Goal: Contribute content: Add original content to the website for others to see

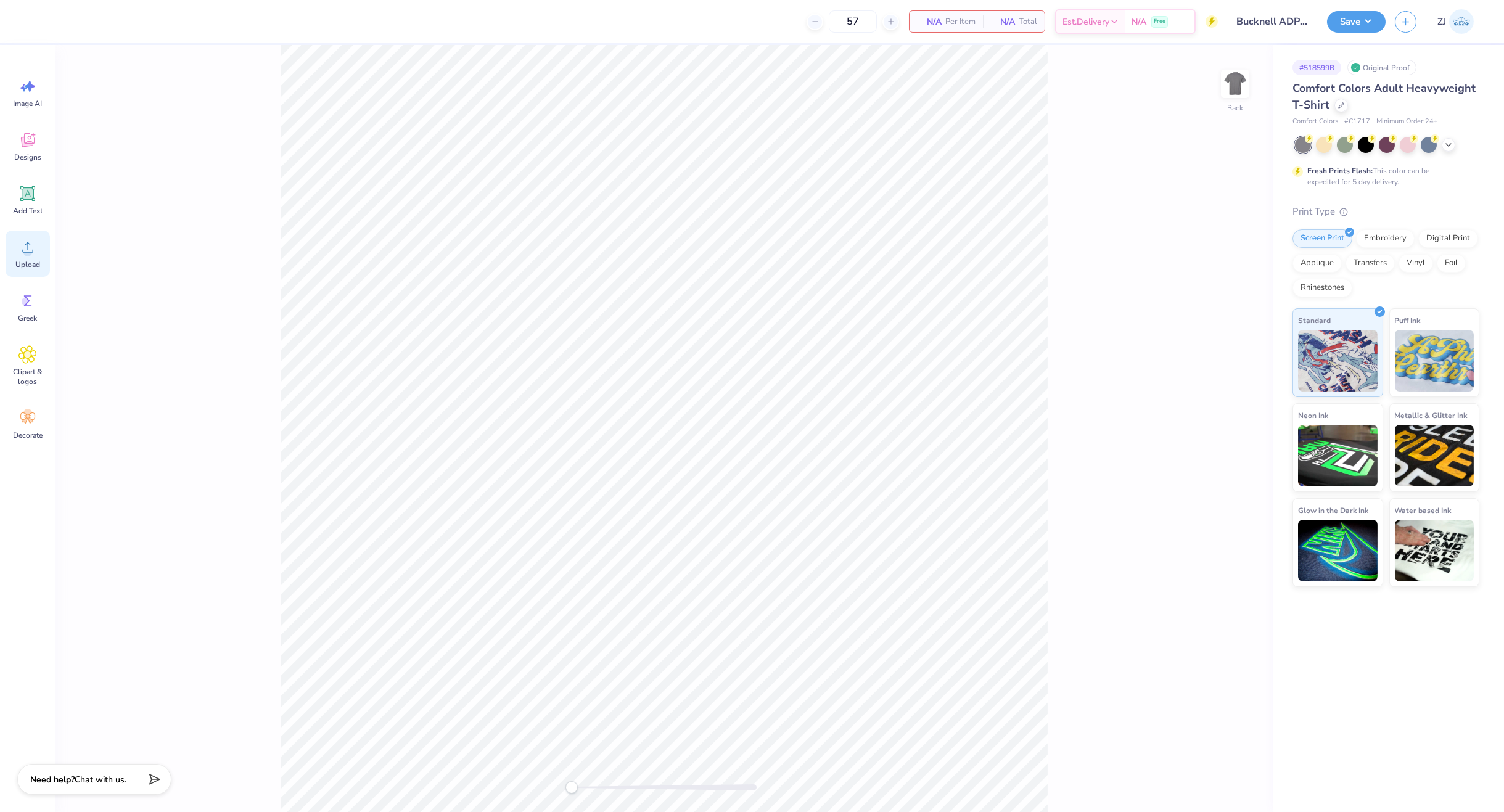
click at [19, 260] on span "Upload" at bounding box center [27, 264] width 25 height 10
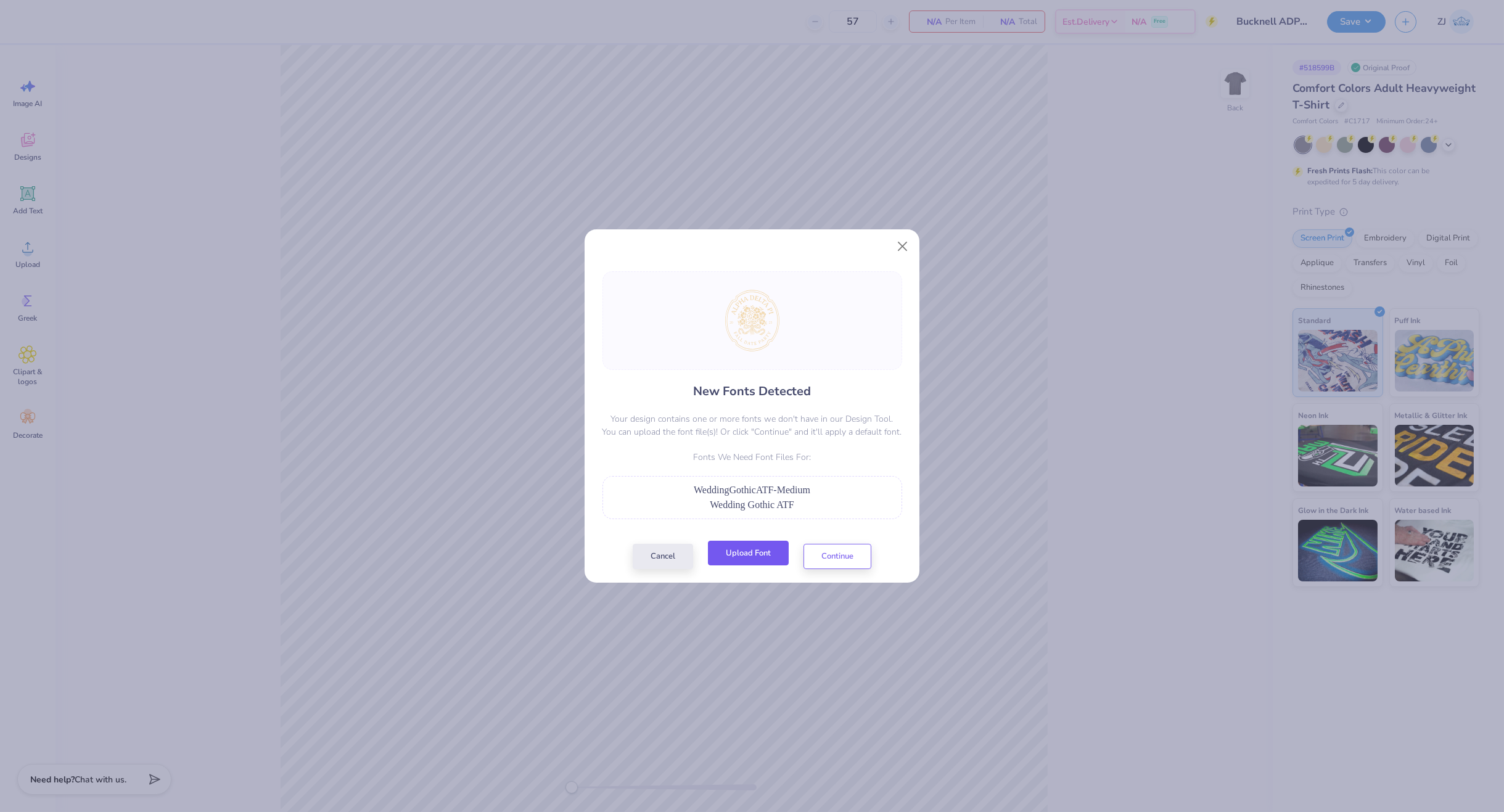
click at [753, 549] on button "Upload Font" at bounding box center [748, 553] width 81 height 26
click at [894, 249] on button "Close" at bounding box center [903, 247] width 24 height 24
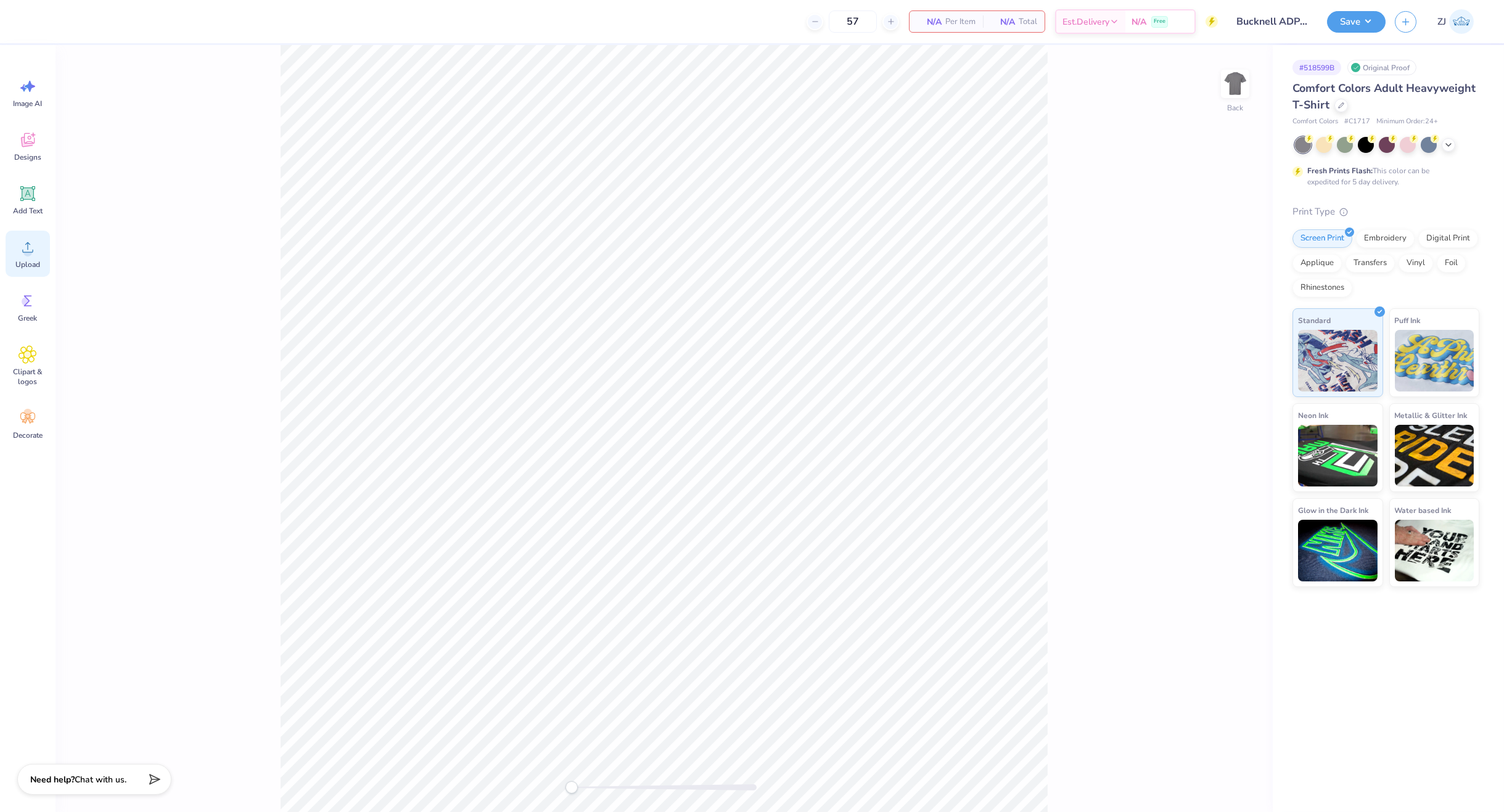
click at [37, 257] on div "Upload" at bounding box center [27, 254] width 44 height 46
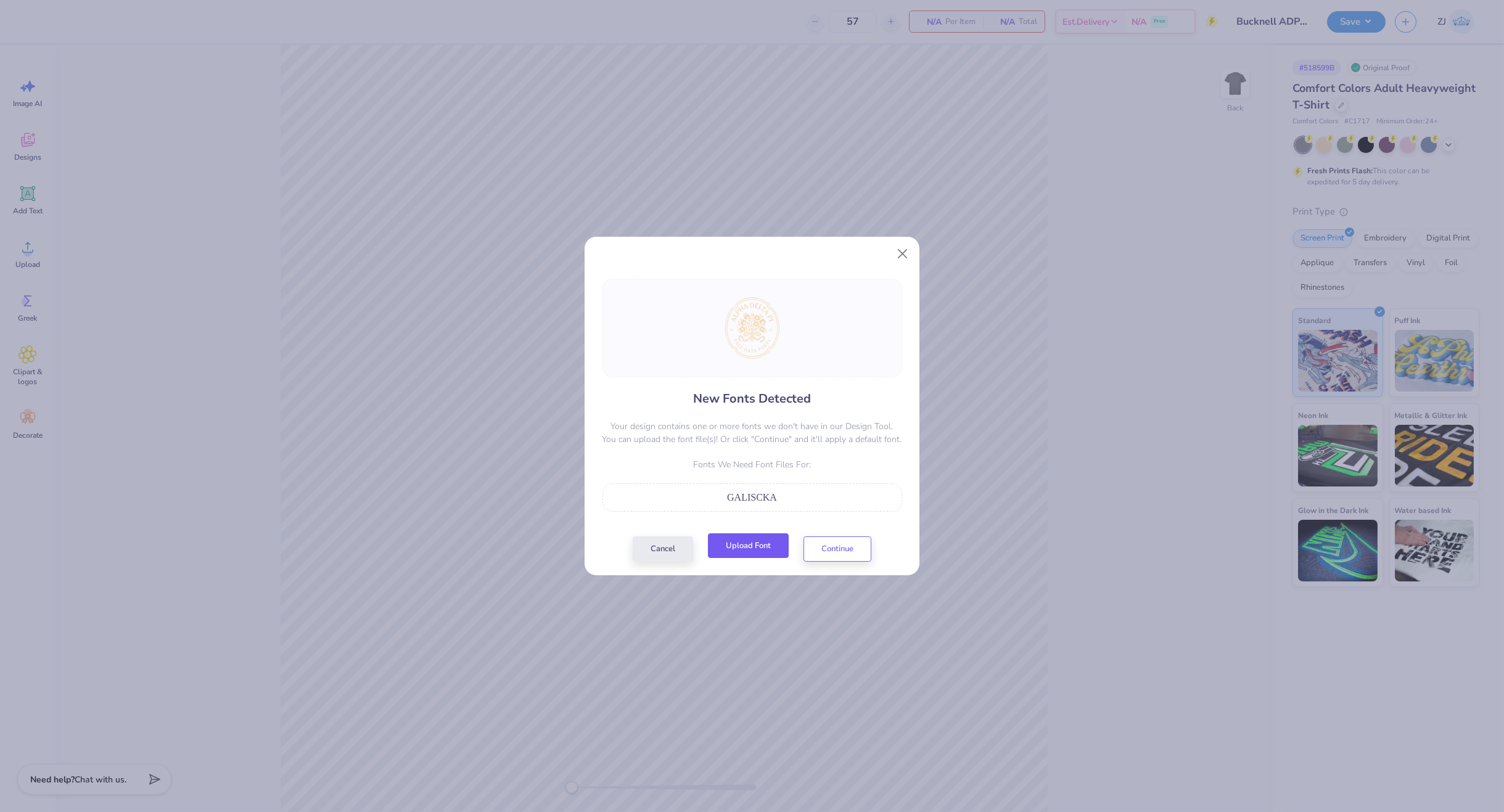
click at [755, 542] on button "Upload Font" at bounding box center [748, 546] width 81 height 26
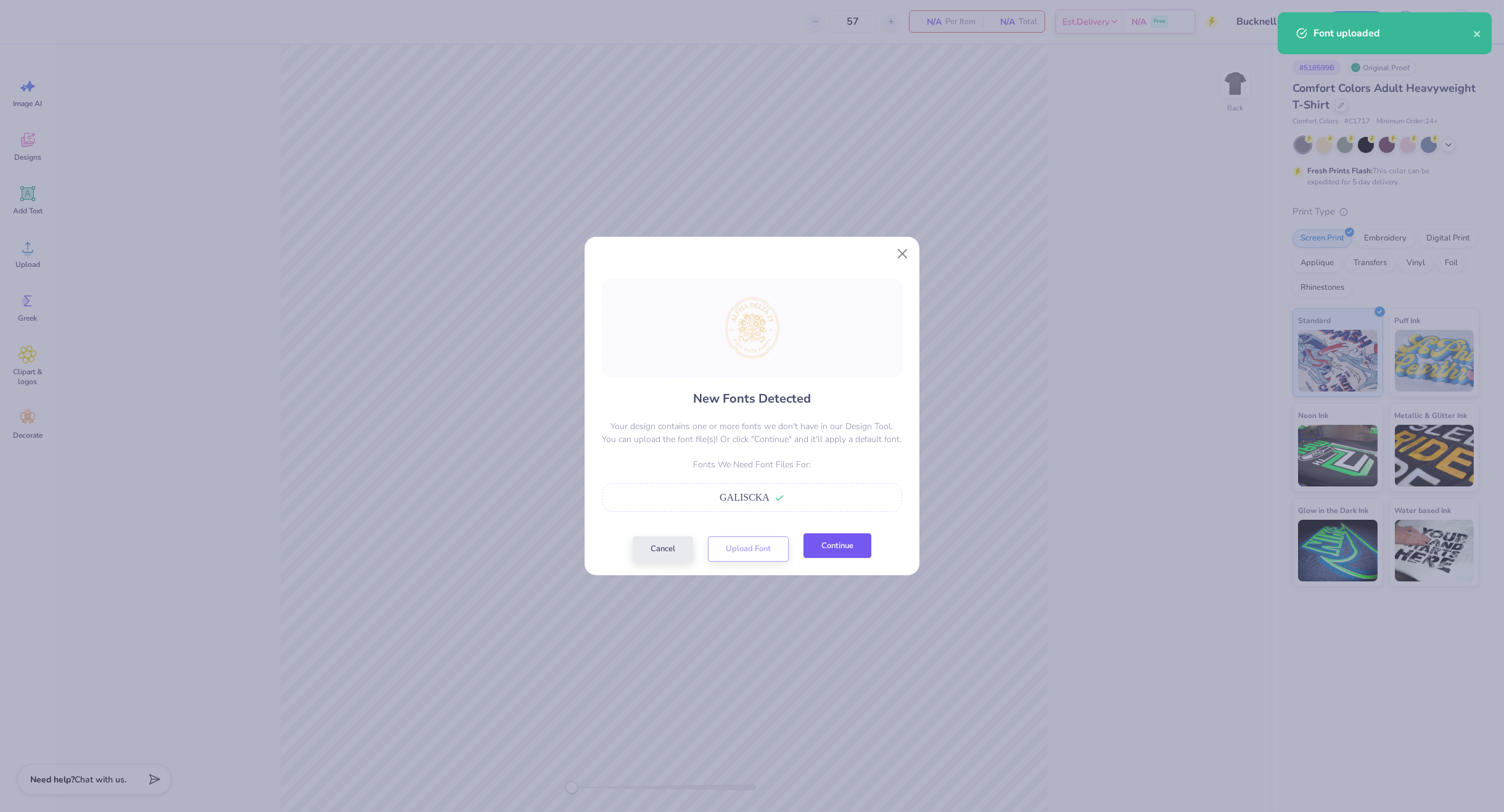
click at [846, 540] on button "Continue" at bounding box center [838, 546] width 68 height 26
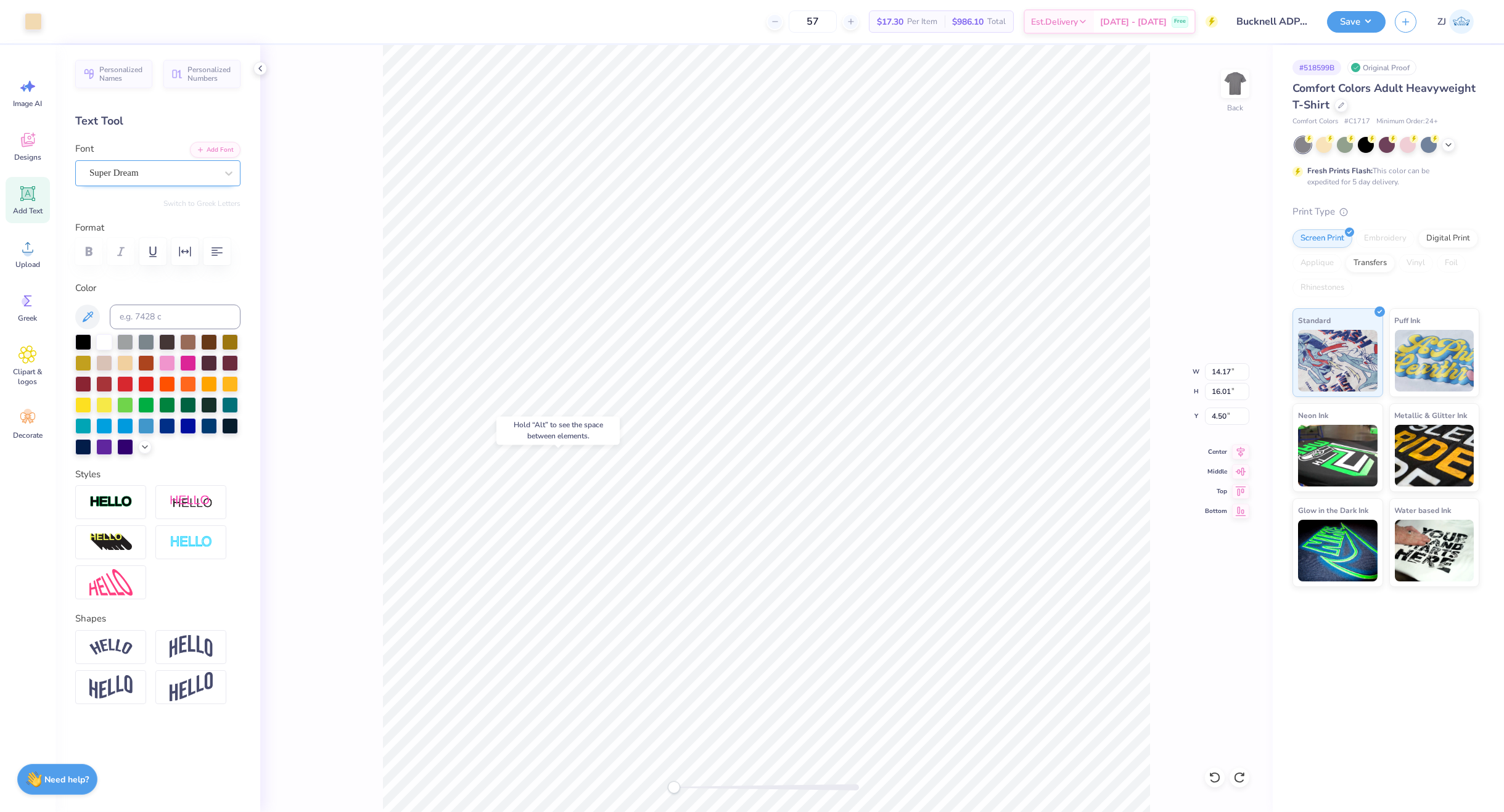
type input "14.17"
type input "16.01"
type input "4.50"
click at [123, 174] on div "Super Dream" at bounding box center [153, 173] width 130 height 19
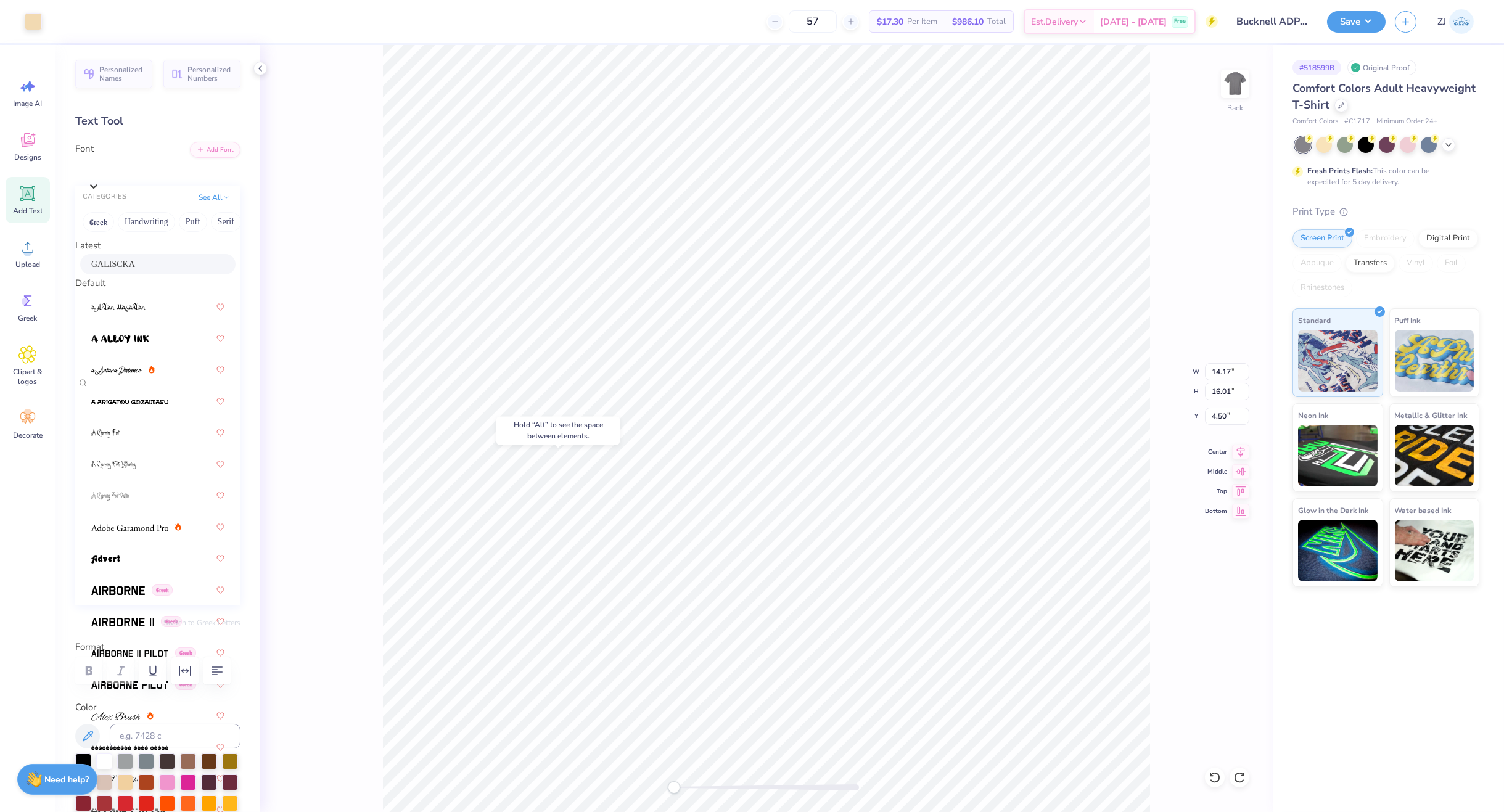
click at [151, 271] on div "GALISCKA" at bounding box center [158, 264] width 133 height 13
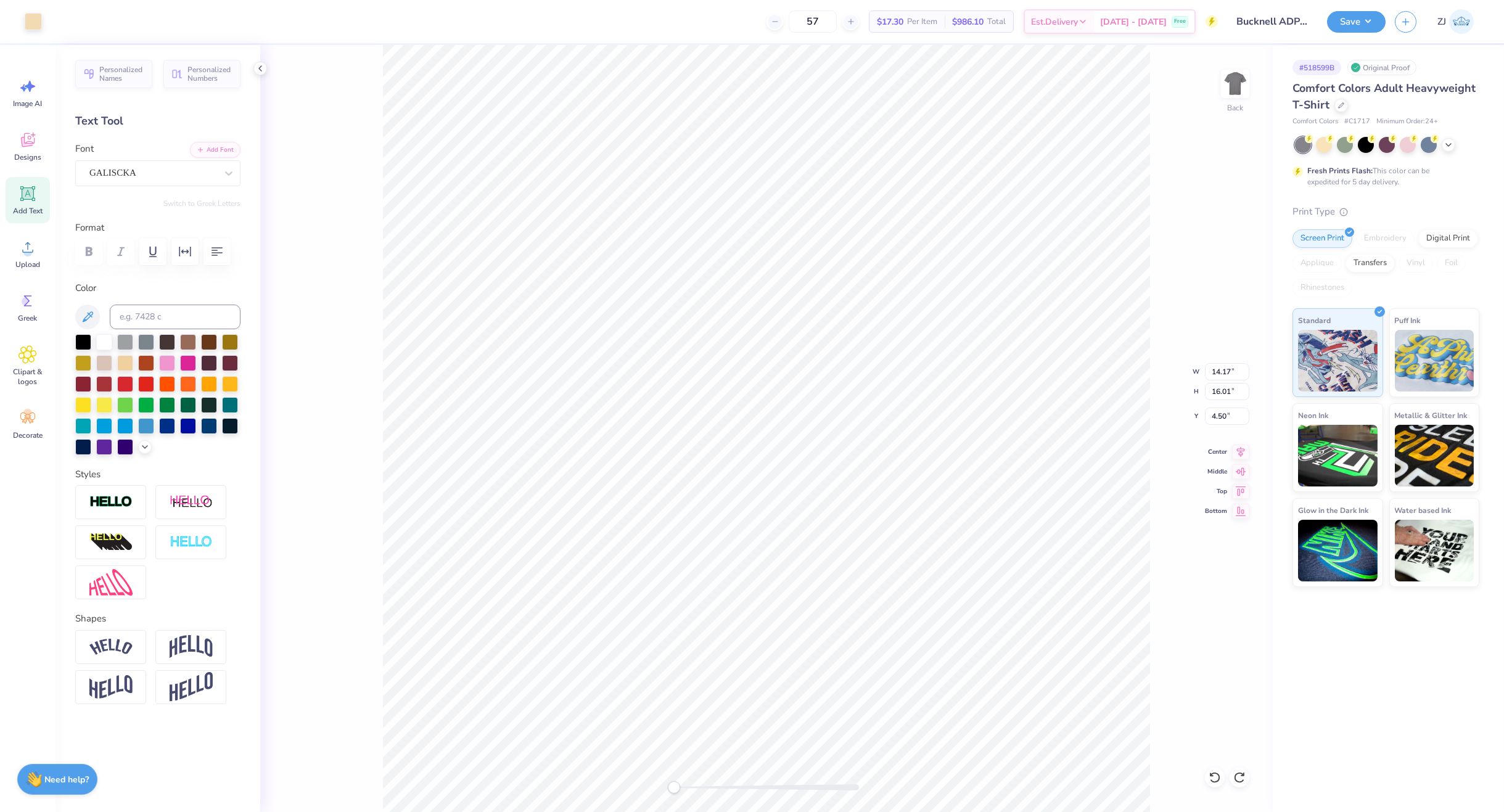
click at [1212, 381] on div "Back W 14.17 14.17 " H 16.01 16.01 " Y 4.50 4.50 " Center Middle Top Bottom" at bounding box center [766, 428] width 1013 height 767
click at [1212, 372] on div "Back W 14.17 H 16.01 Y 4.50 Center Middle Top Bottom" at bounding box center [766, 428] width 1013 height 767
type input "8.72"
type input "9.85"
type input "5.58"
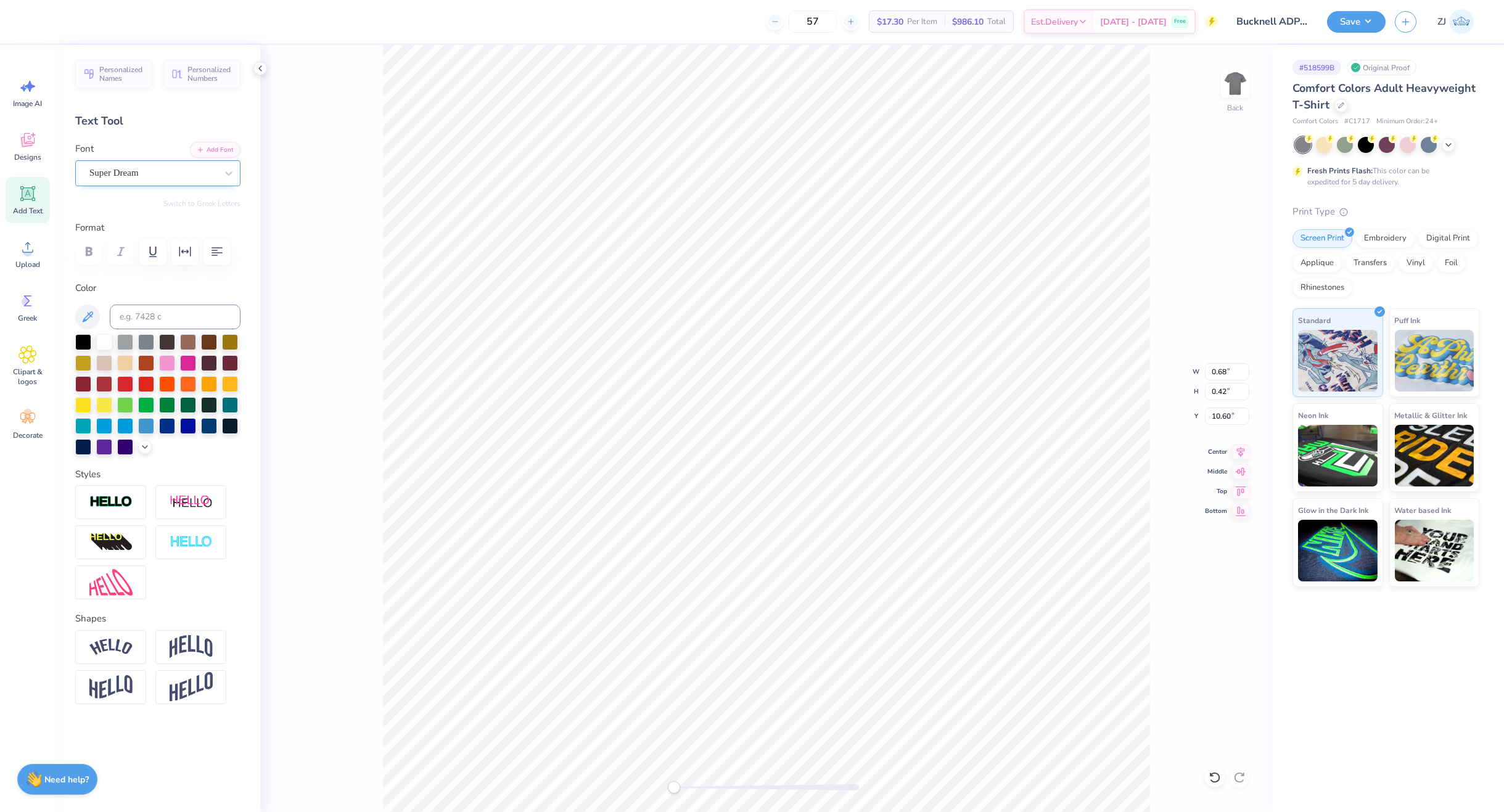
click at [106, 167] on div "Super Dream" at bounding box center [153, 173] width 130 height 19
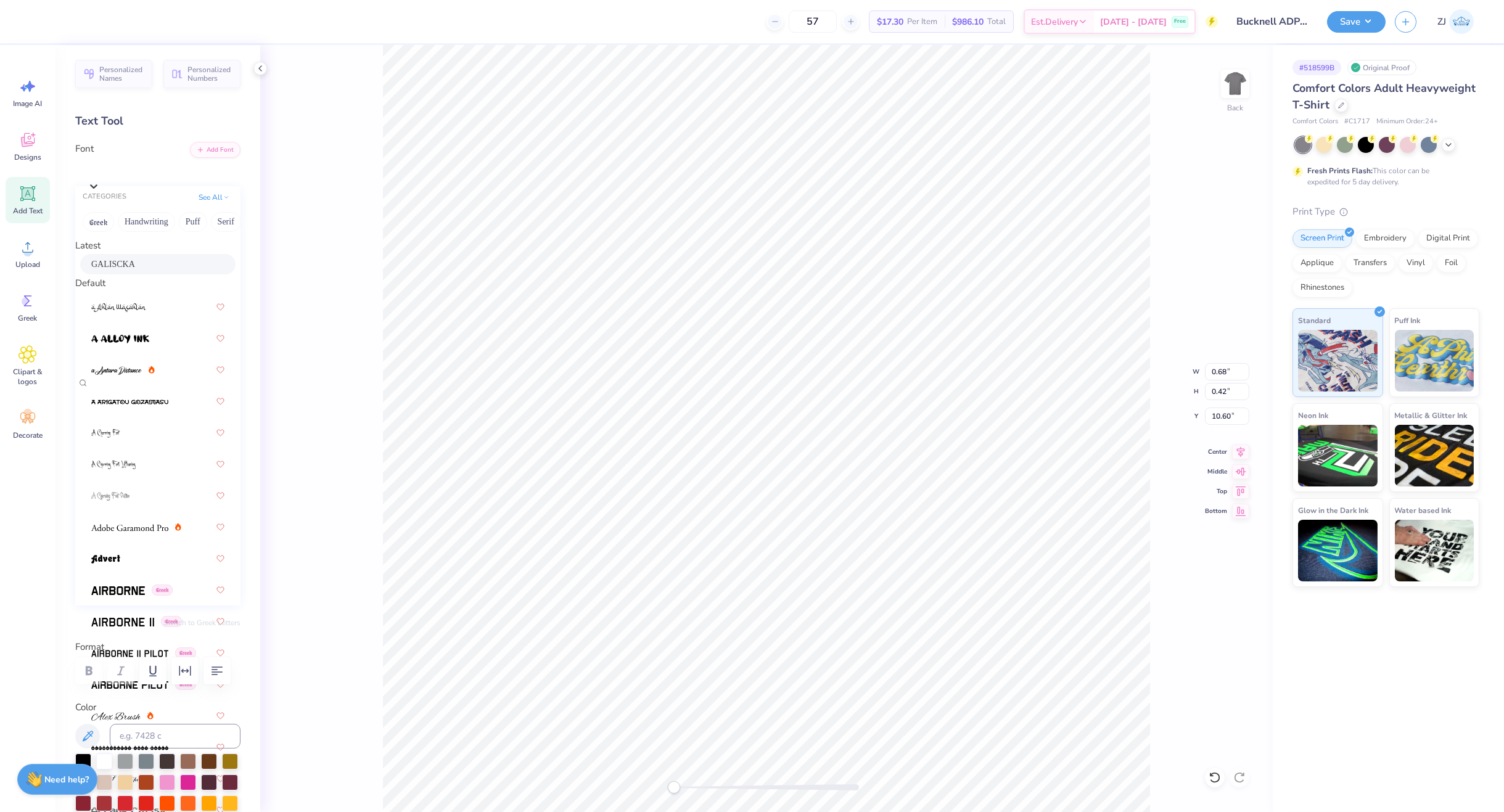
click at [127, 267] on span "GALISCKA" at bounding box center [113, 264] width 44 height 13
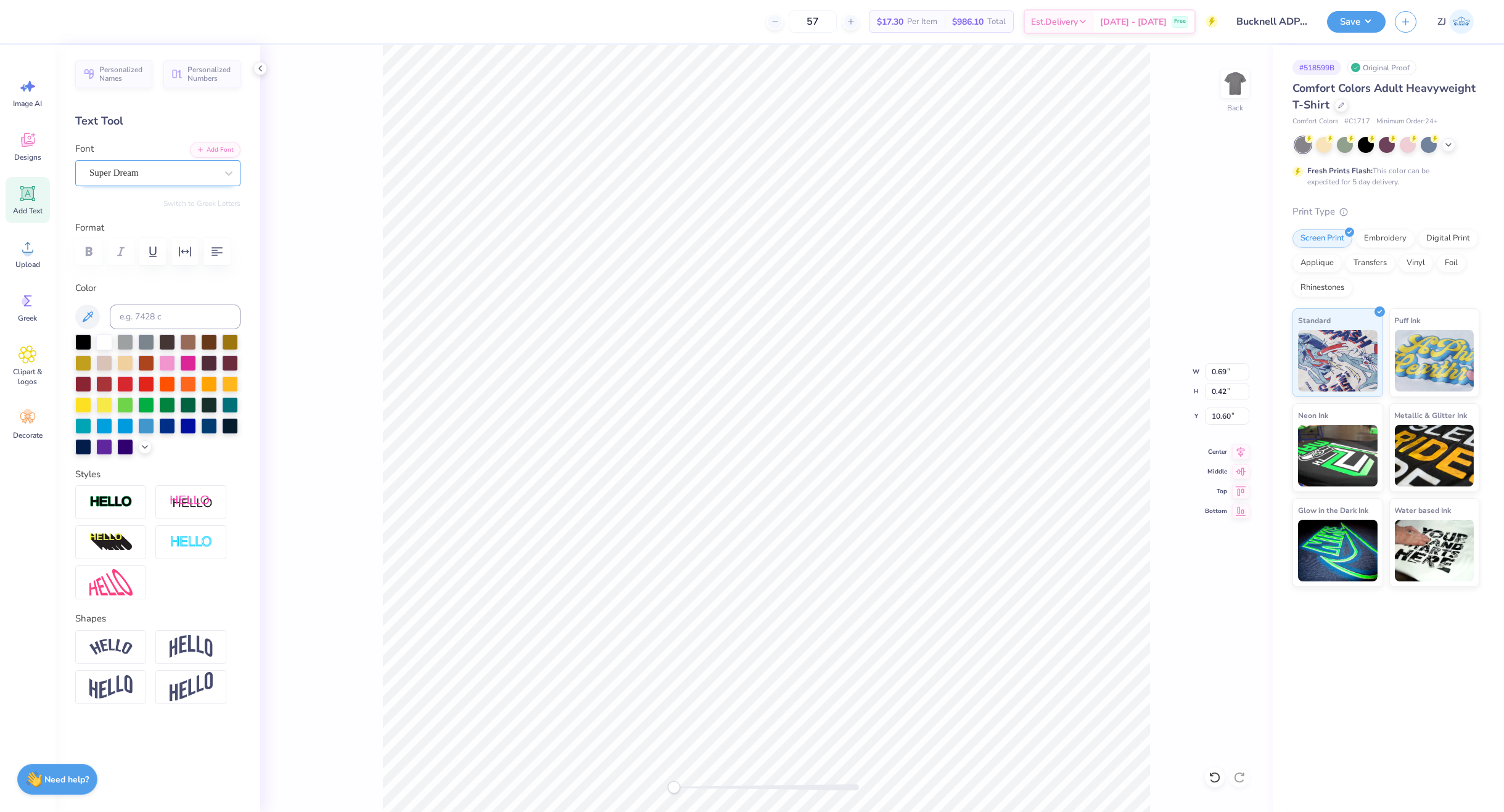
click at [196, 172] on div "Super Dream" at bounding box center [153, 173] width 130 height 19
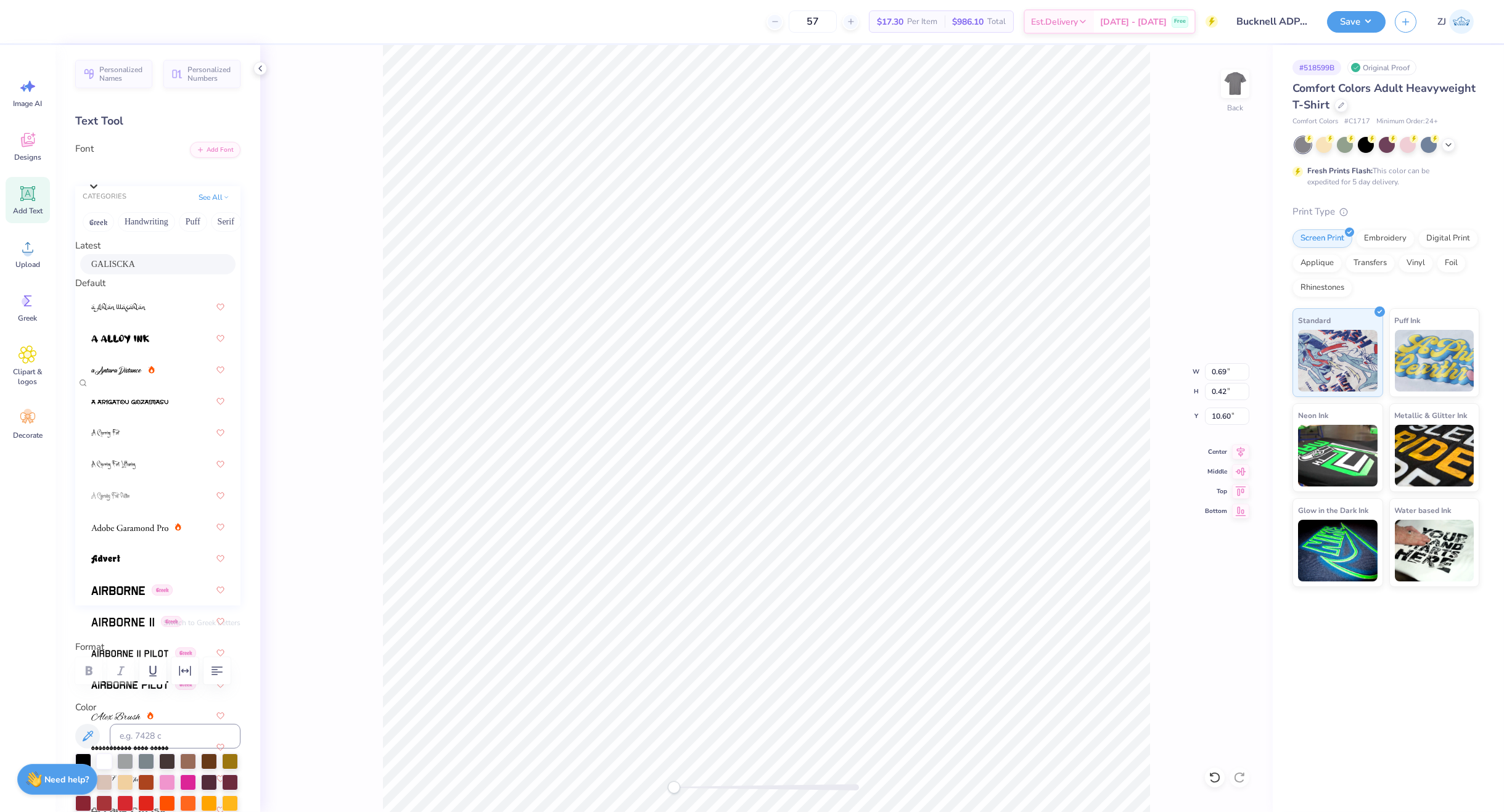
click at [148, 269] on div "GALISCKA" at bounding box center [158, 264] width 133 height 13
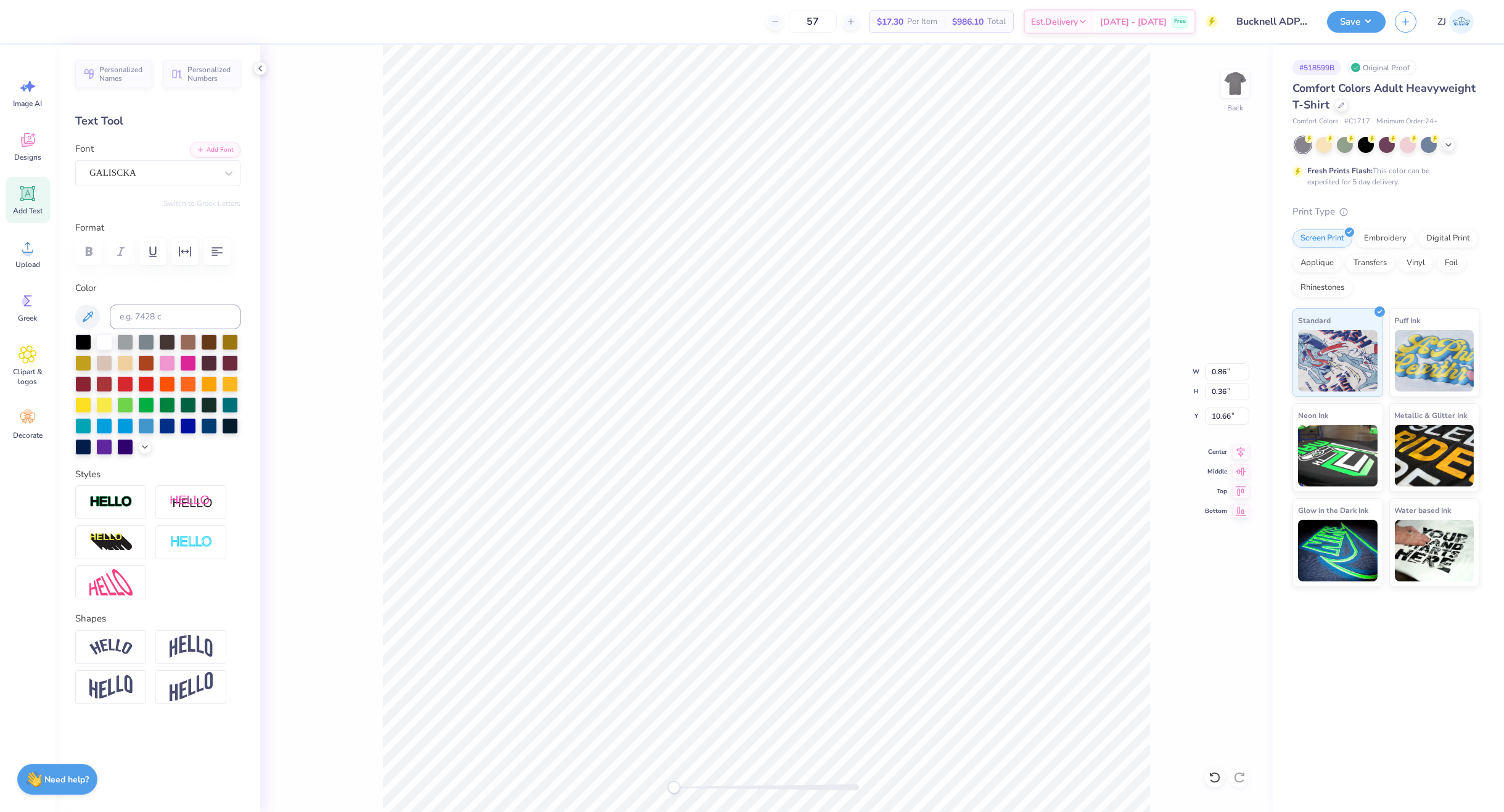
type input "7.16"
click at [1212, 452] on icon at bounding box center [1240, 450] width 17 height 15
click at [1212, 452] on icon at bounding box center [1241, 450] width 8 height 10
click at [1212, 449] on icon at bounding box center [1240, 450] width 17 height 15
click at [1212, 370] on input "8.72" at bounding box center [1227, 371] width 44 height 17
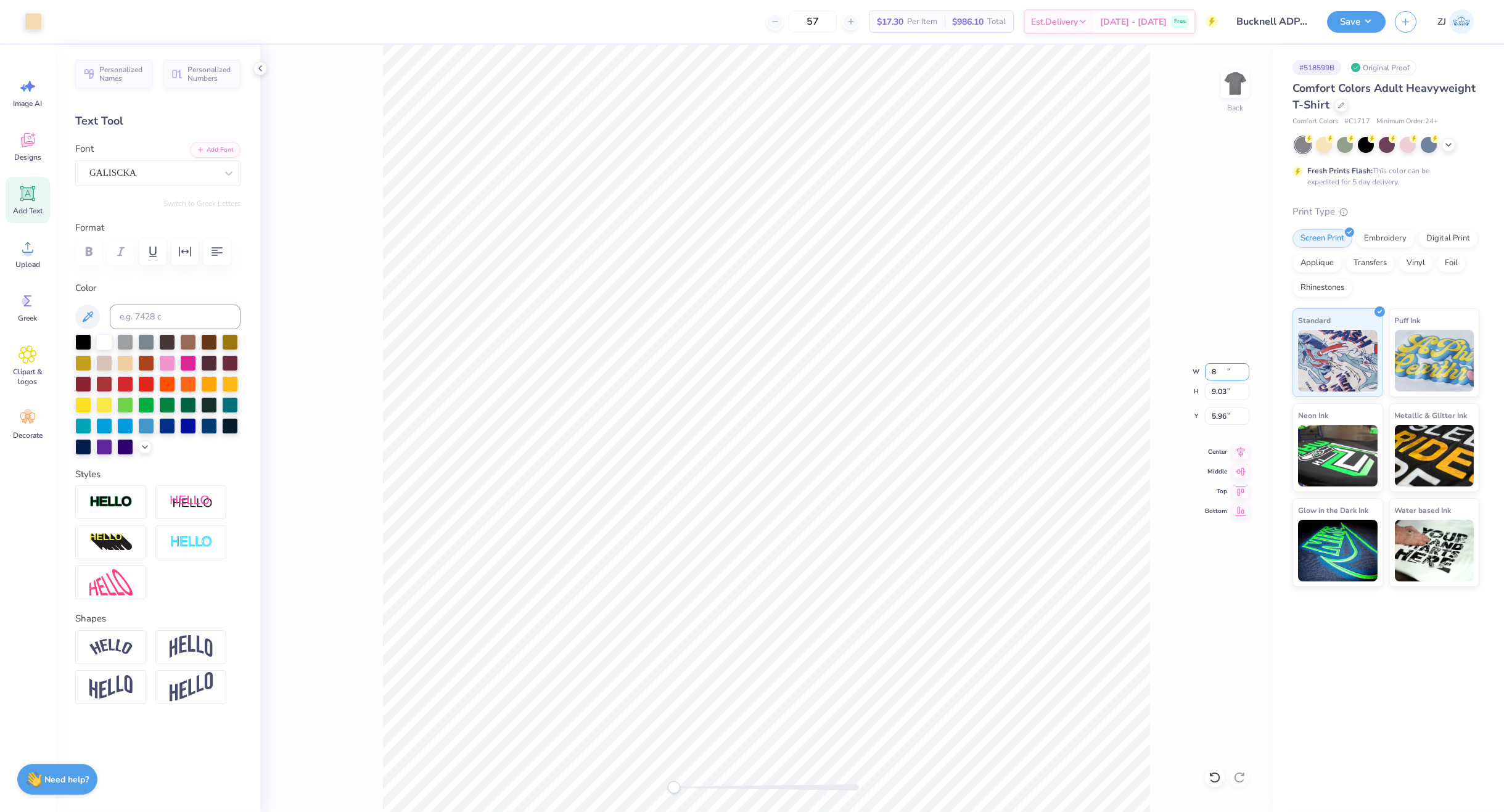
type input "8.00"
type input "9.03"
click at [1212, 418] on input "5.96" at bounding box center [1227, 416] width 44 height 17
type input "3.00"
click at [1183, 302] on div "Back W 8.00 8.00 " H 9.03 9.03 " Y 3.00 3.00 " Center Middle Top Bottom" at bounding box center [766, 428] width 1013 height 767
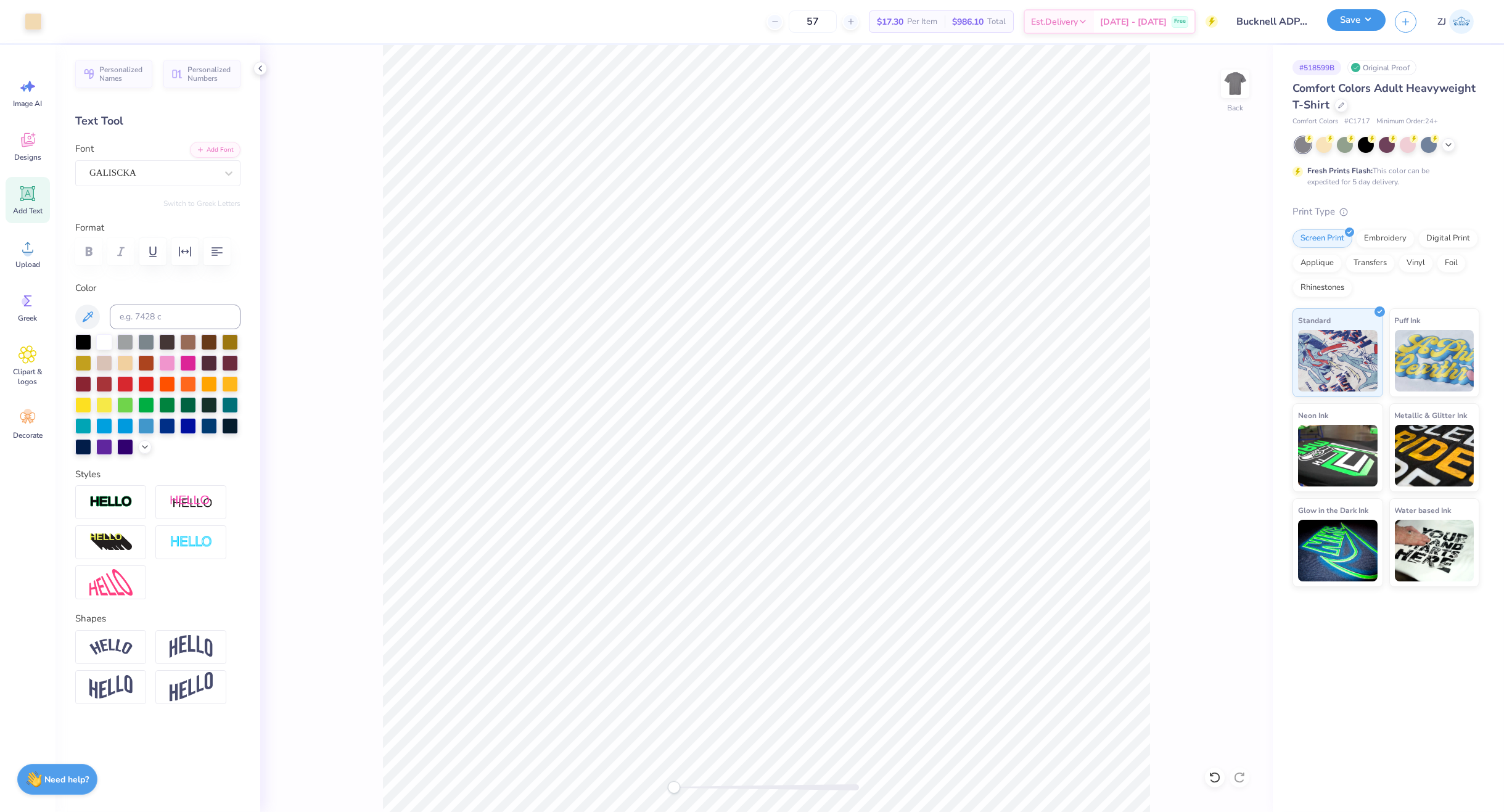
click at [1212, 14] on button "Save" at bounding box center [1356, 20] width 59 height 22
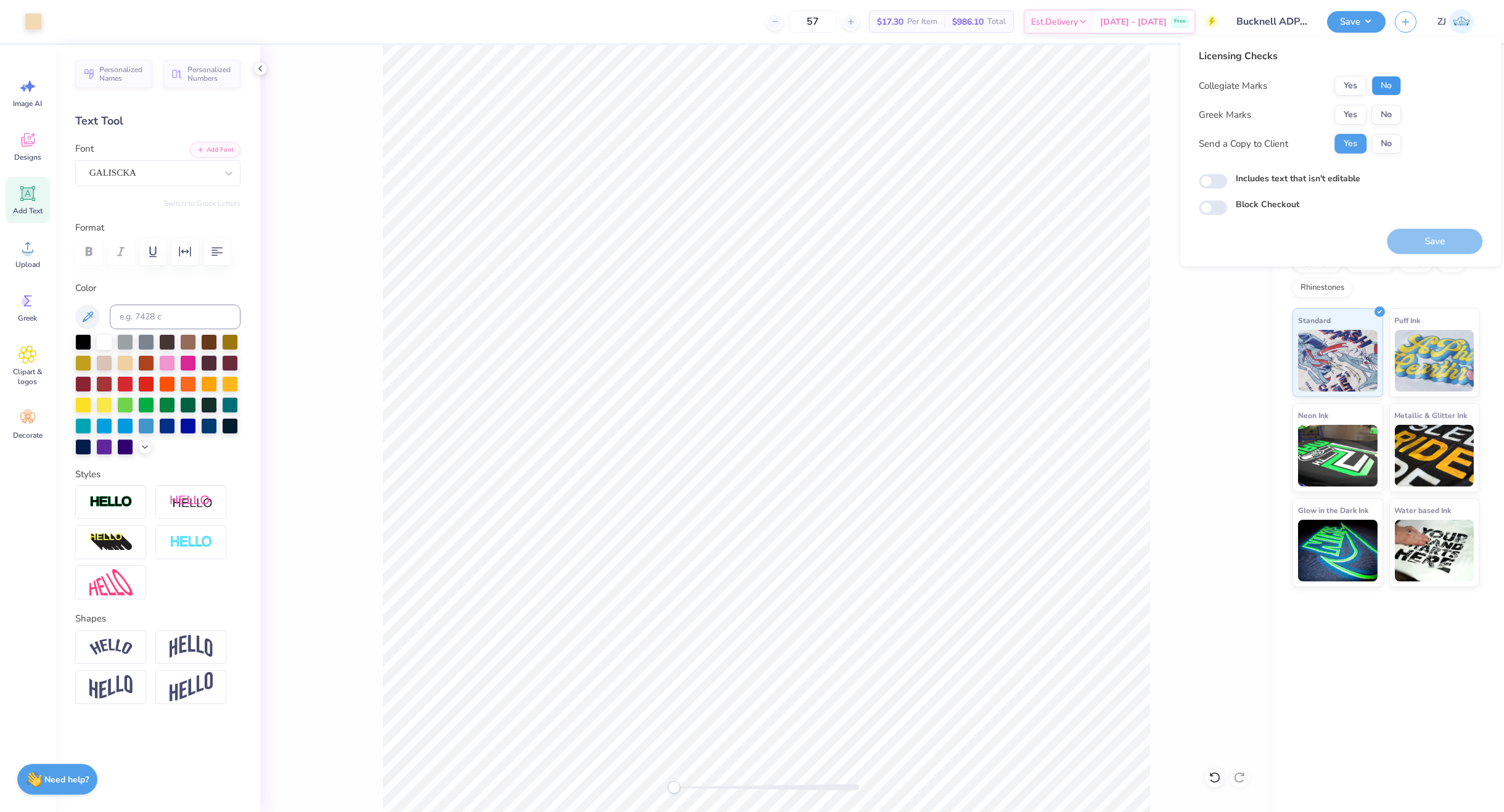
click at [1212, 88] on button "No" at bounding box center [1386, 86] width 29 height 20
click at [1212, 119] on button "Yes" at bounding box center [1351, 114] width 32 height 20
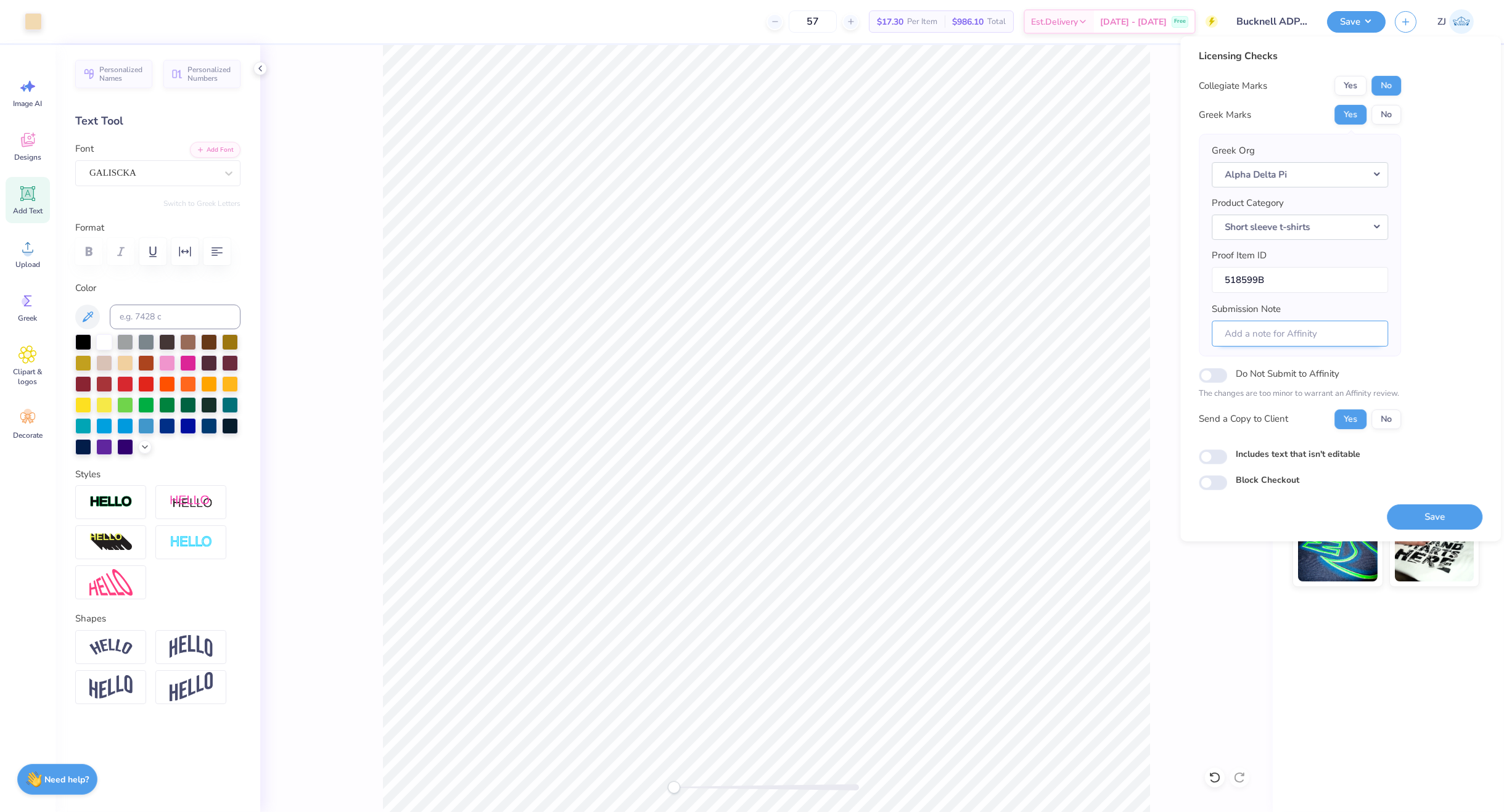
click at [1212, 341] on input "Submission Note" at bounding box center [1300, 334] width 176 height 27
click at [1212, 335] on input "Submission Note" at bounding box center [1300, 334] width 176 height 27
paste input "Fall Date Party 2025 Chapter: Theta Iota"
click at [1212, 336] on input "Fall Date Party 2025 Chapter: Theta Iota" at bounding box center [1300, 334] width 176 height 27
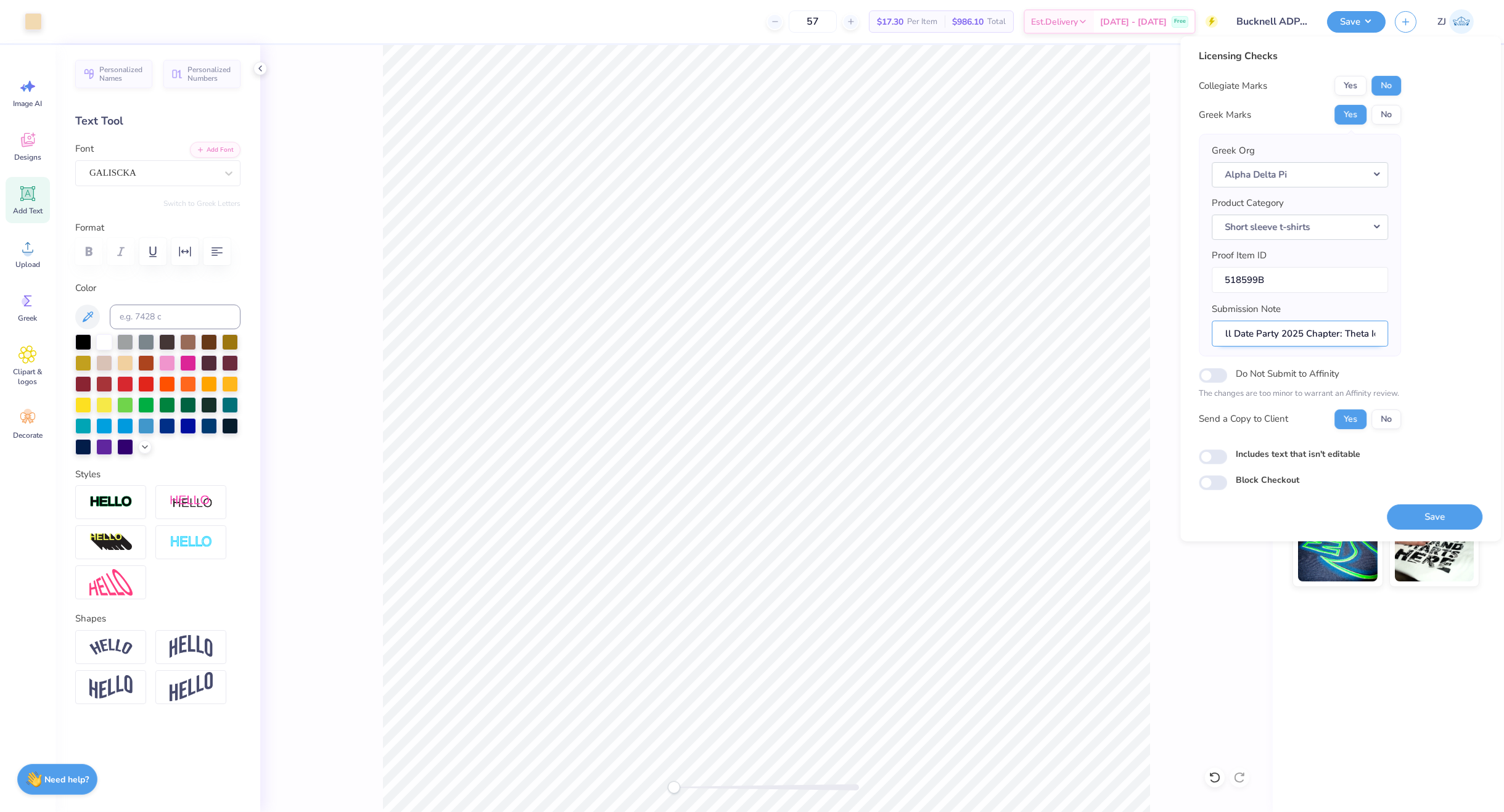
scroll to position [0, 0]
type input "Event: Fall Date Party 2025; Chapter: Theta Iota"
click at [1212, 455] on input "Includes text that isn't editable" at bounding box center [1213, 457] width 28 height 15
checkbox input "true"
click at [1212, 515] on button "Save" at bounding box center [1435, 517] width 96 height 26
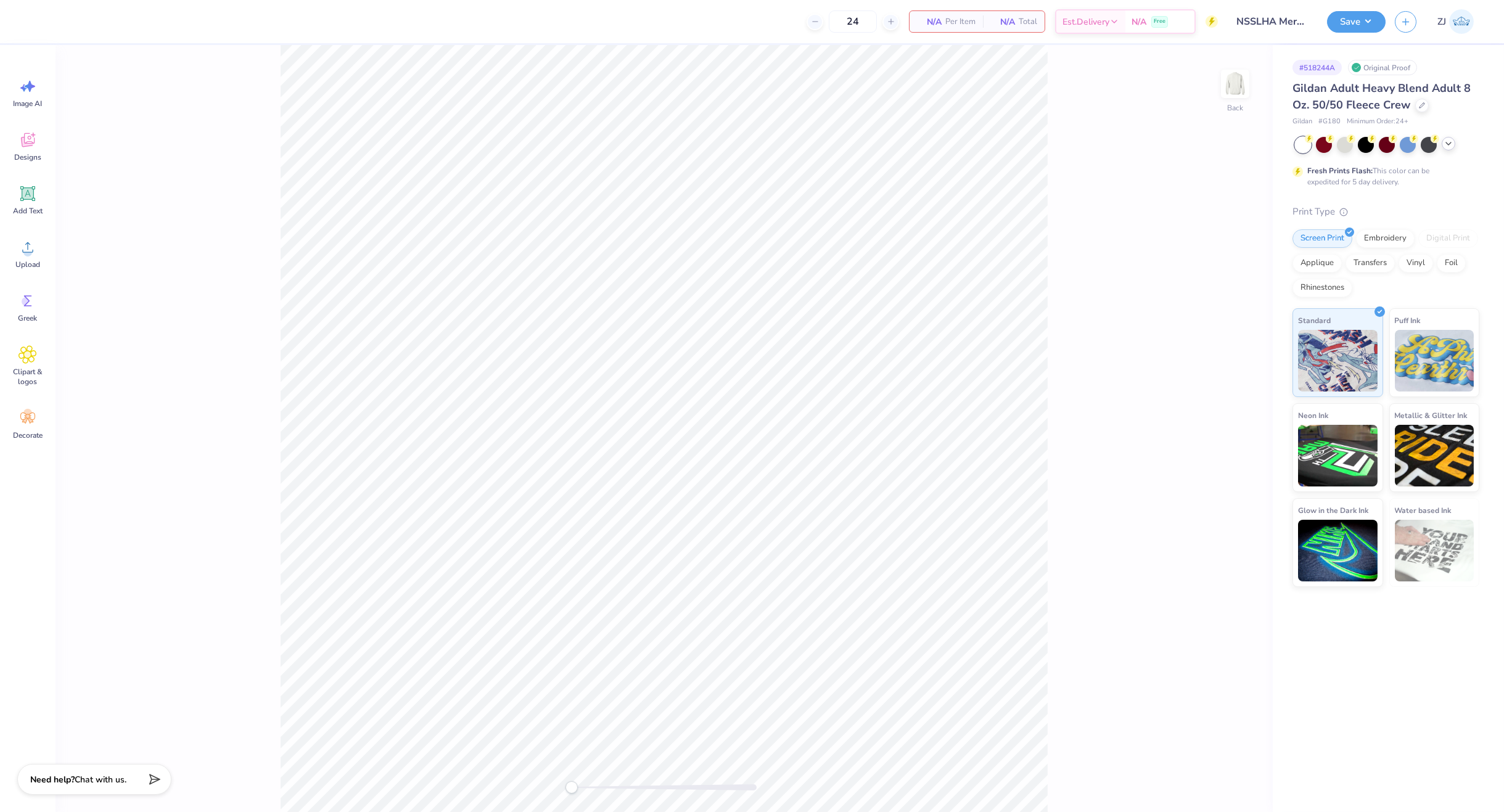
click at [1450, 151] on div at bounding box center [1387, 144] width 185 height 16
click at [1449, 148] on icon at bounding box center [1448, 143] width 10 height 10
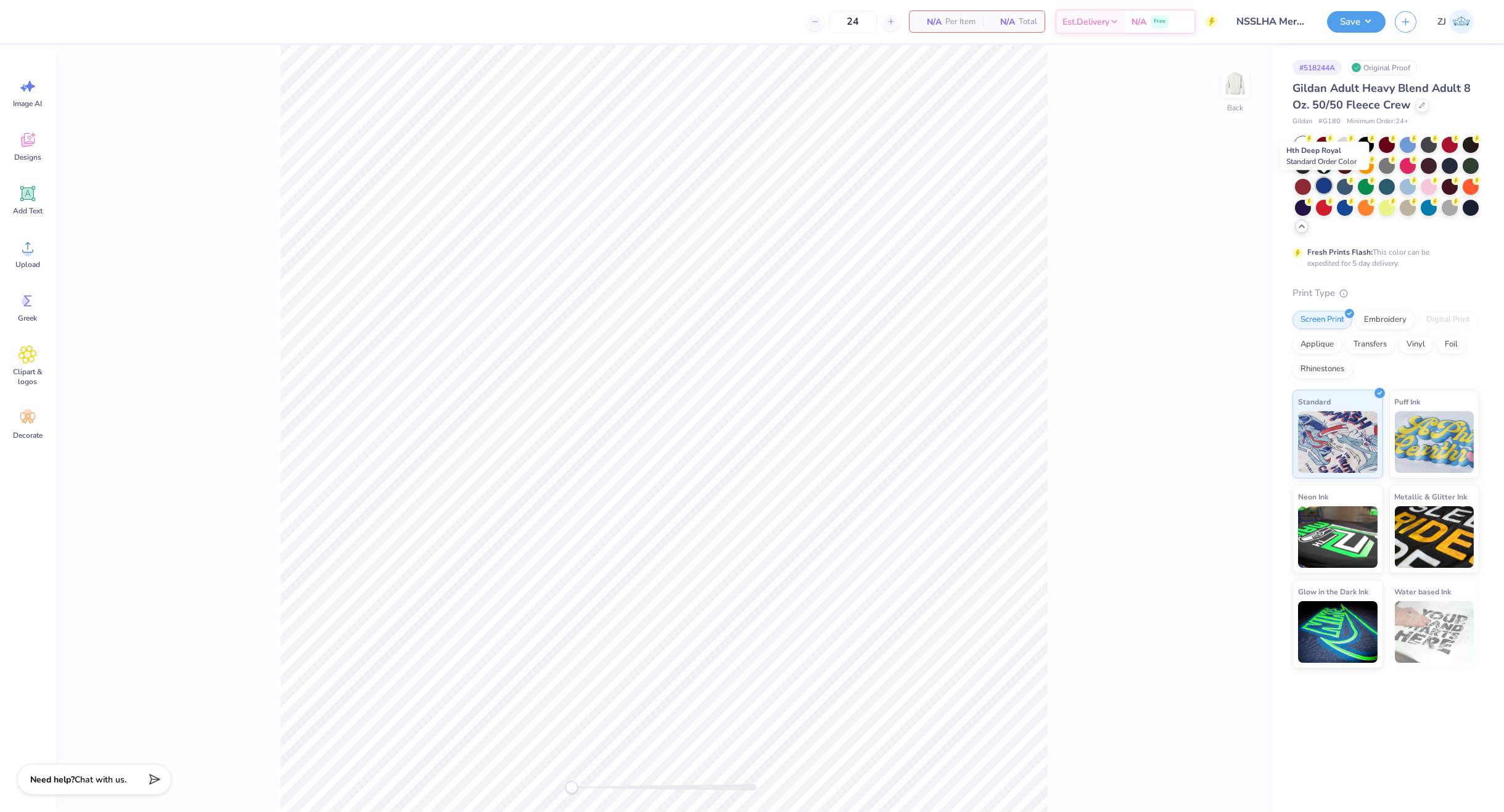
click at [1324, 186] on div at bounding box center [1324, 185] width 16 height 16
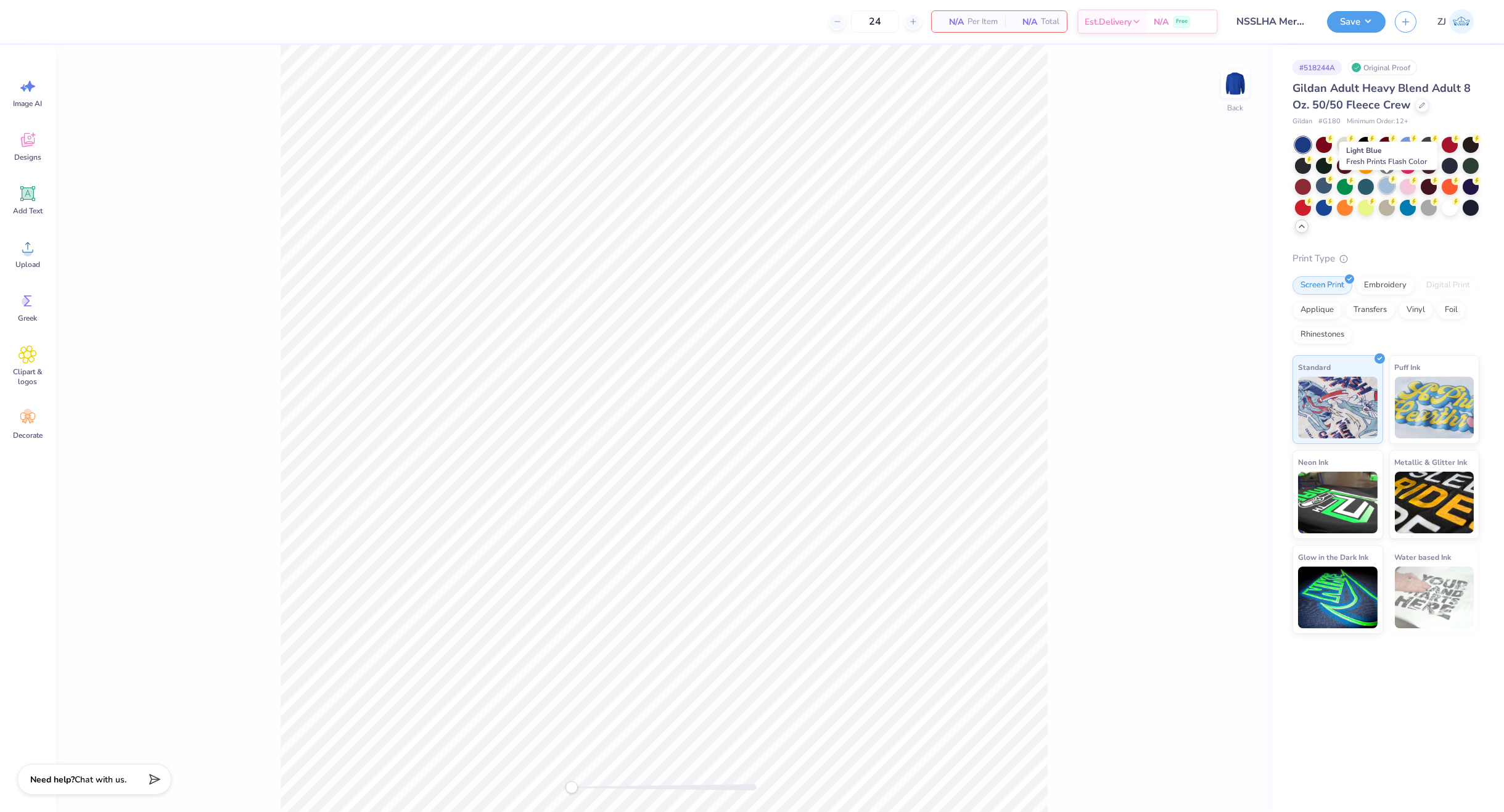
click at [1390, 185] on div at bounding box center [1386, 185] width 16 height 16
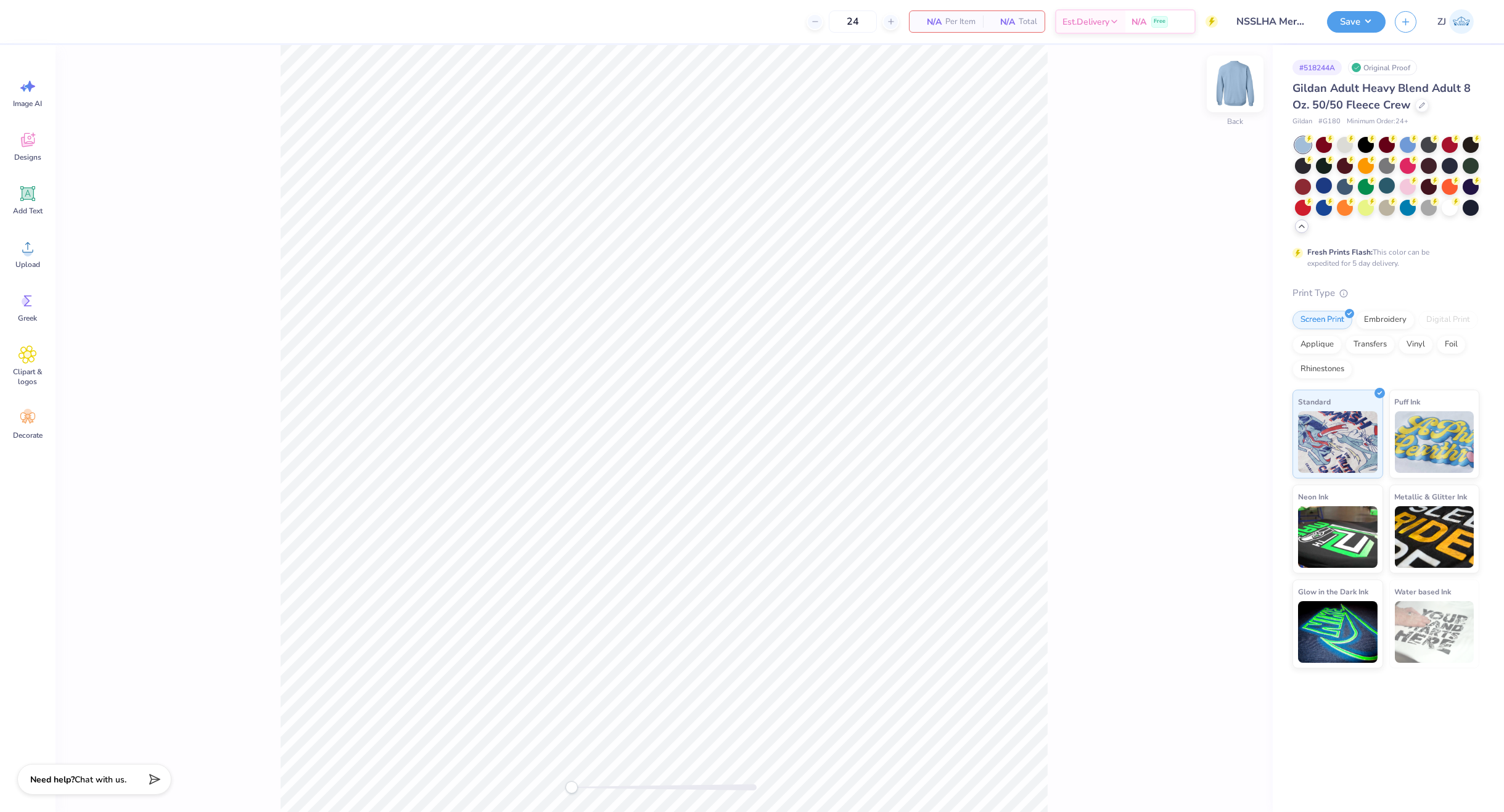
click at [1231, 84] on img at bounding box center [1235, 84] width 49 height 49
